Goal: Task Accomplishment & Management: Use online tool/utility

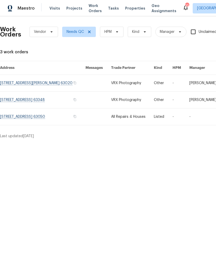
click at [74, 8] on span "Projects" at bounding box center [74, 8] width 16 height 5
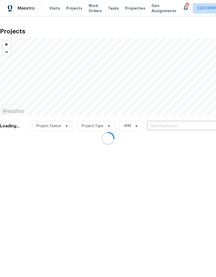
click at [185, 126] on div at bounding box center [108, 138] width 216 height 277
click at [180, 126] on div at bounding box center [108, 138] width 216 height 277
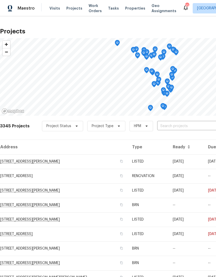
click at [172, 125] on input "text" at bounding box center [186, 126] width 59 height 8
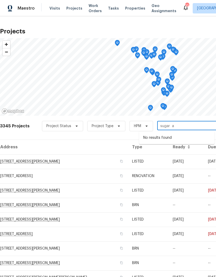
type input "sugar ap"
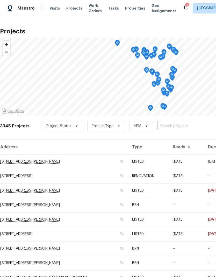
click at [184, 125] on input "text" at bounding box center [186, 126] width 59 height 8
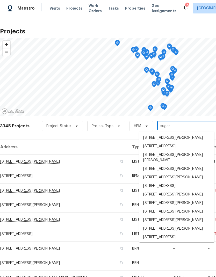
type input "sugar m"
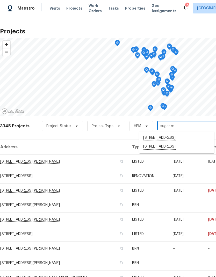
click at [182, 151] on li "31547 Sugar Maple Ct, Foristell, MO 63348" at bounding box center [176, 146] width 75 height 9
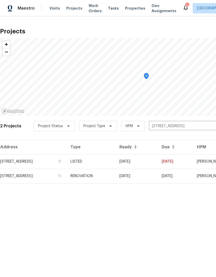
click at [11, 162] on td "31547 Sugar Maple Ct, Foristell, MO 63348" at bounding box center [33, 161] width 66 height 15
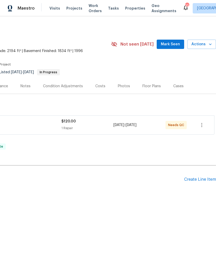
scroll to position [0, 77]
click at [210, 47] on icon "button" at bounding box center [210, 44] width 5 height 5
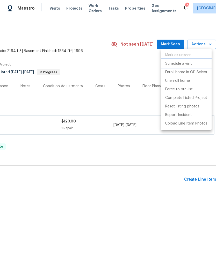
click at [192, 65] on p "Schedule a visit" at bounding box center [178, 63] width 27 height 5
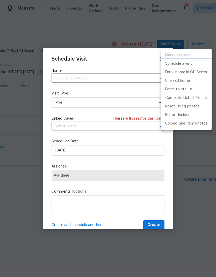
click at [190, 65] on p "Schedule a visit" at bounding box center [178, 63] width 27 height 5
click at [61, 103] on div at bounding box center [108, 138] width 216 height 277
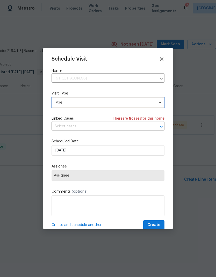
click at [62, 103] on span "Type" at bounding box center [104, 102] width 101 height 5
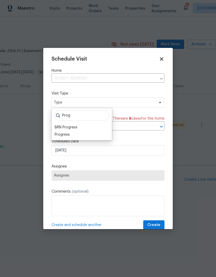
type input "Prog"
click at [65, 135] on div "Progress" at bounding box center [62, 134] width 15 height 5
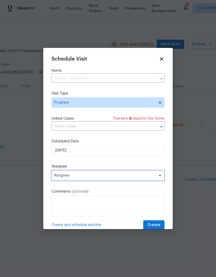
click at [57, 177] on span "Assignee" at bounding box center [105, 176] width 102 height 4
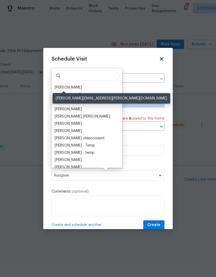
click at [62, 89] on div "[PERSON_NAME]" at bounding box center [68, 87] width 27 height 5
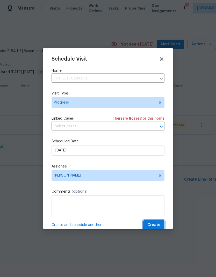
click at [157, 225] on span "Create" at bounding box center [153, 225] width 13 height 6
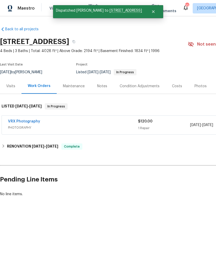
scroll to position [0, 0]
